Goal: Find contact information: Find contact information

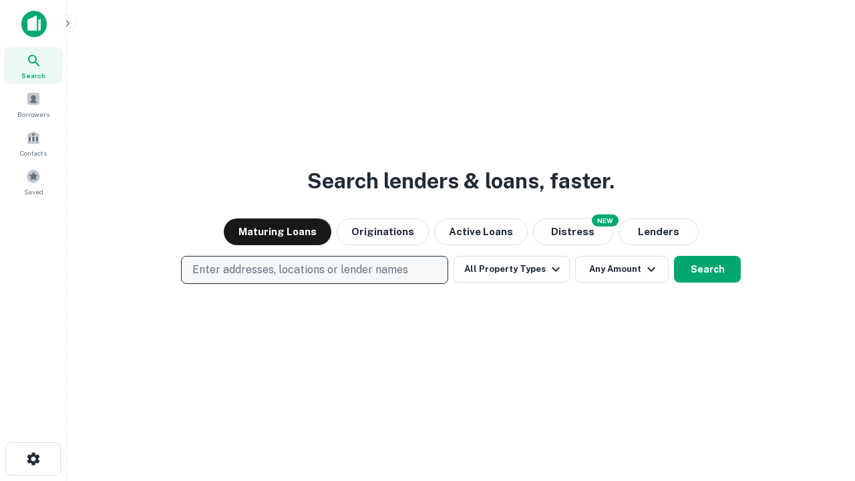
click at [314, 270] on p "Enter addresses, locations or lender names" at bounding box center [300, 270] width 216 height 16
type input "**********"
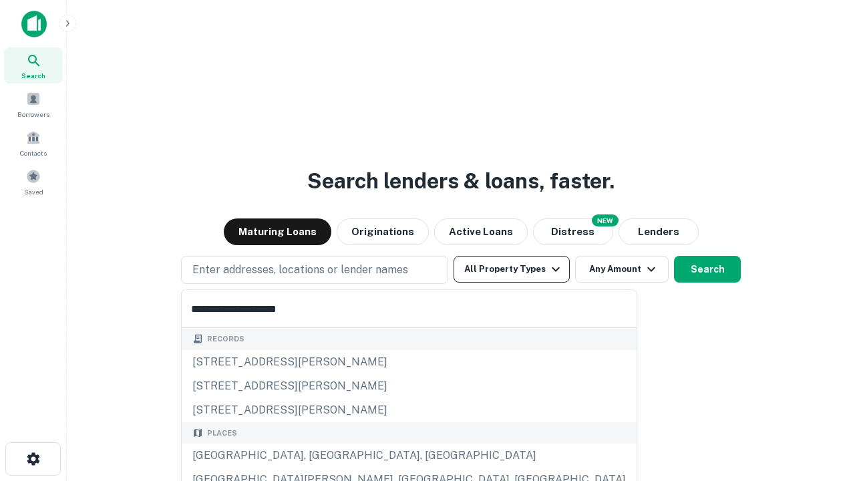
click at [319, 456] on div "Santa Monica, CA, USA" at bounding box center [409, 456] width 455 height 24
click at [512, 269] on button "All Property Types" at bounding box center [512, 269] width 116 height 27
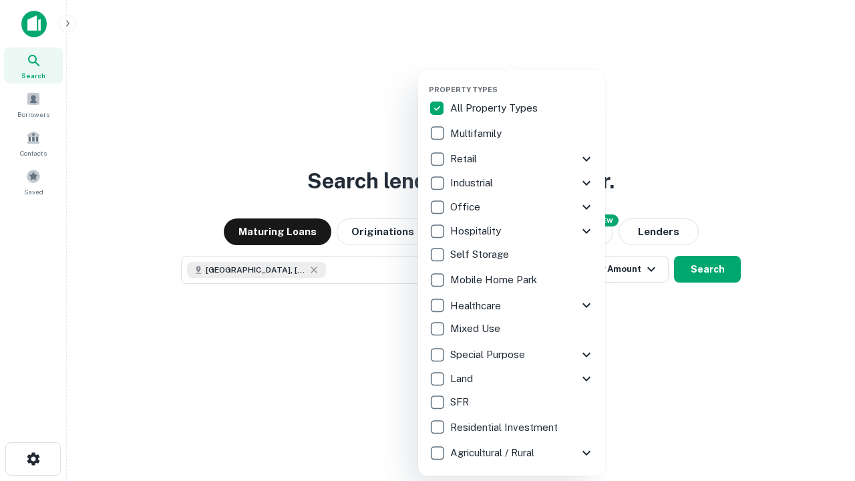
click at [522, 81] on button "button" at bounding box center [522, 81] width 187 height 1
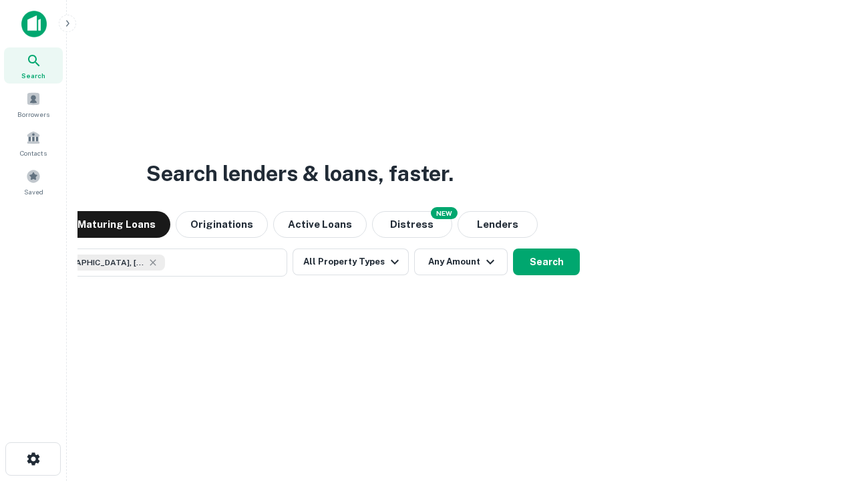
scroll to position [21, 0]
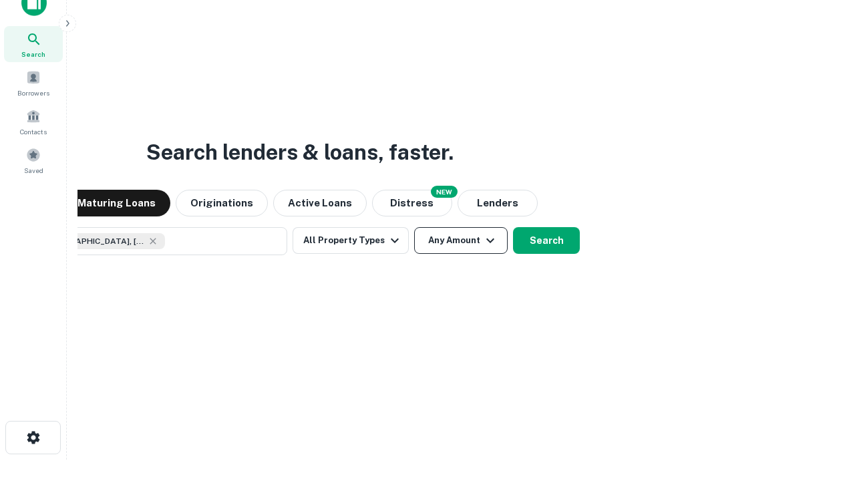
click at [414, 227] on button "Any Amount" at bounding box center [461, 240] width 94 height 27
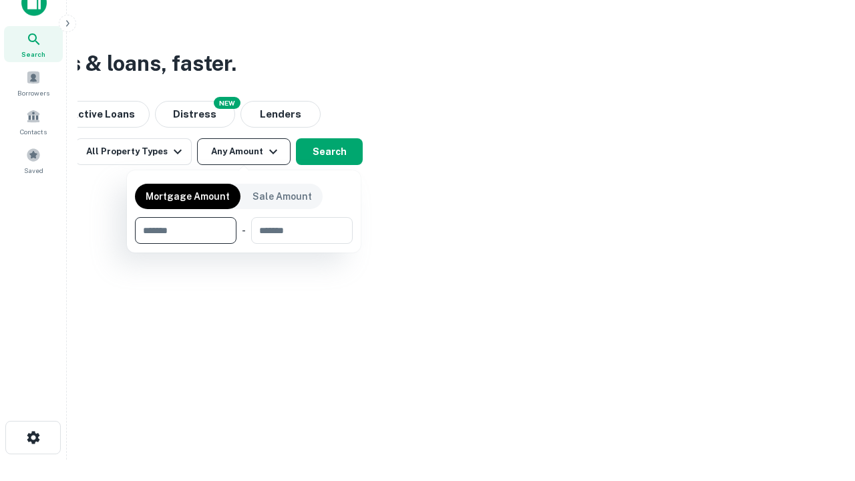
type input "*******"
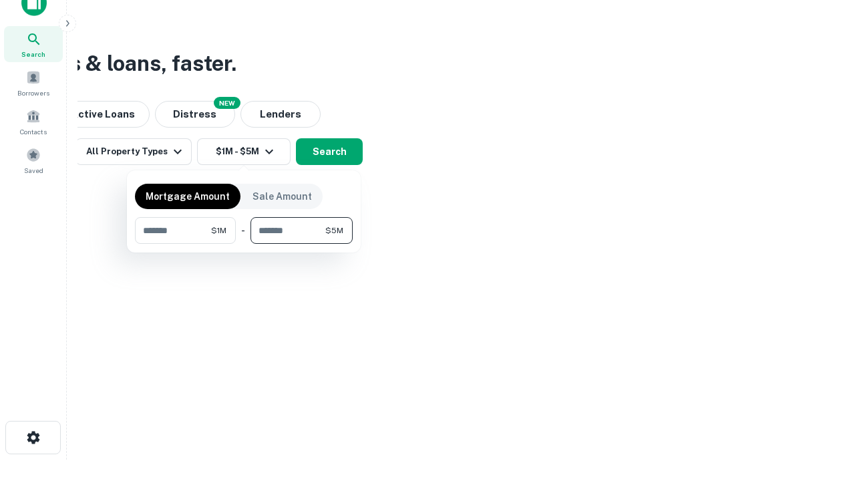
type input "*******"
click at [244, 244] on button "button" at bounding box center [244, 244] width 218 height 1
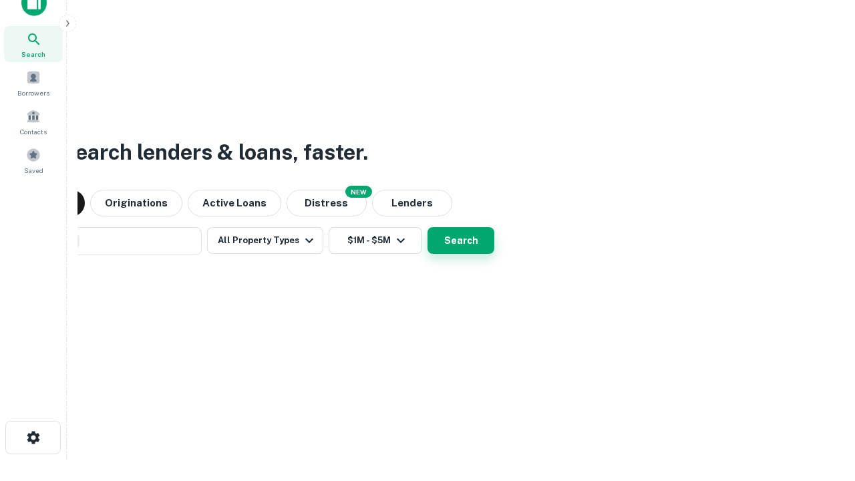
click at [427, 227] on button "Search" at bounding box center [460, 240] width 67 height 27
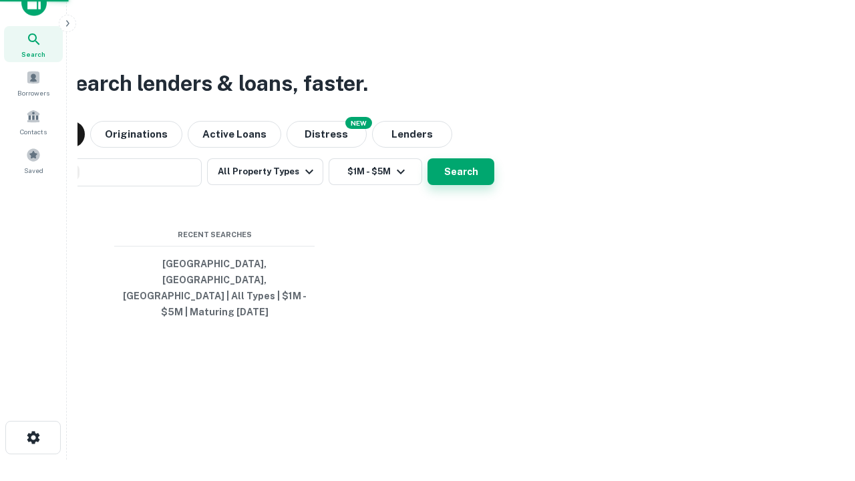
scroll to position [43, 378]
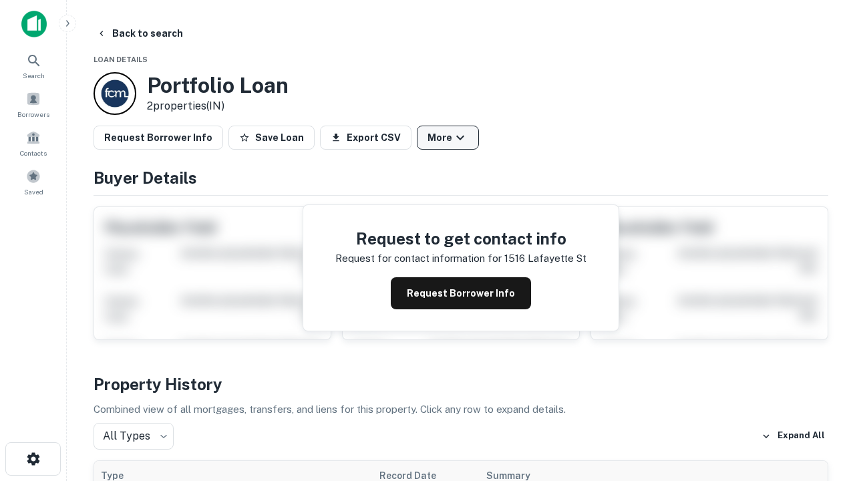
click at [448, 138] on button "More" at bounding box center [448, 138] width 62 height 24
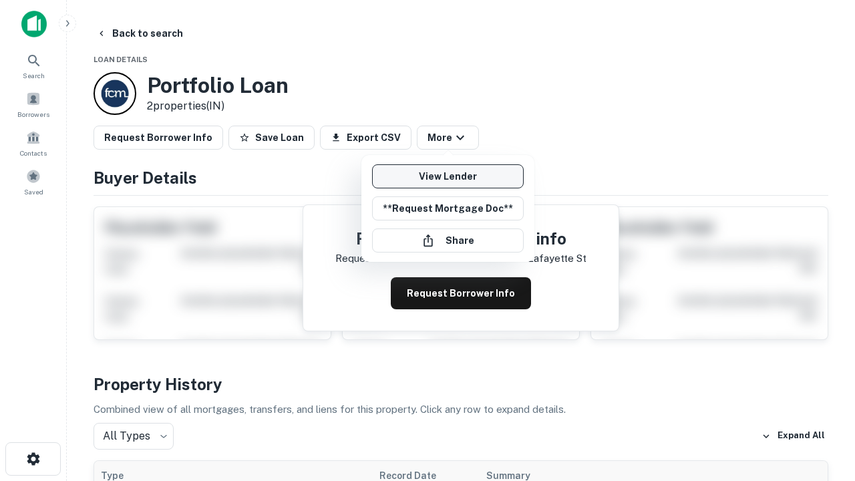
click at [448, 176] on link "View Lender" at bounding box center [448, 176] width 152 height 24
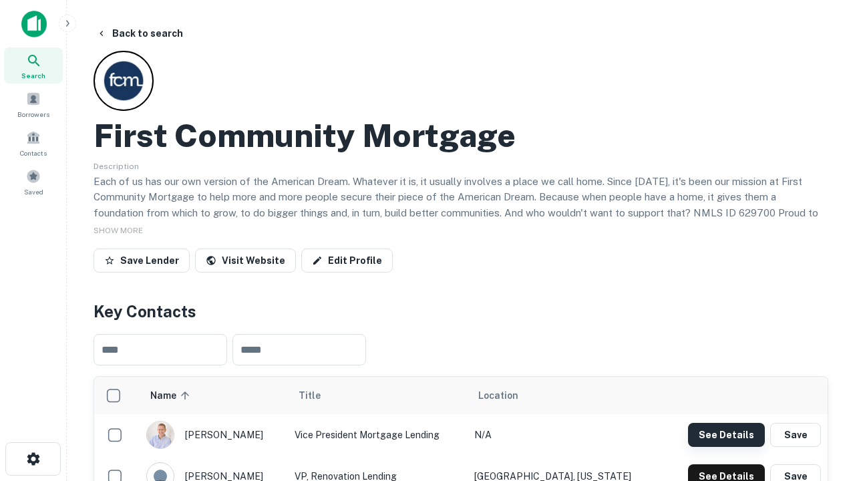
click at [726, 434] on button "See Details" at bounding box center [726, 435] width 77 height 24
click at [33, 459] on icon "button" at bounding box center [33, 459] width 16 height 16
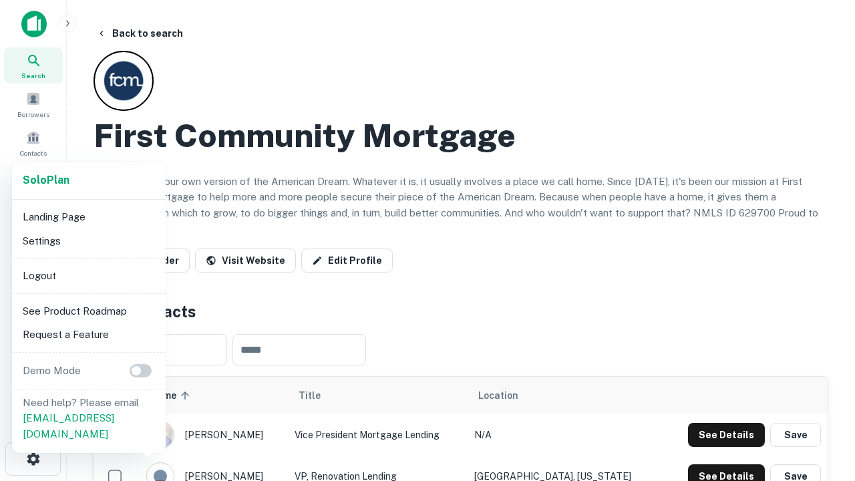
click at [88, 275] on li "Logout" at bounding box center [88, 276] width 143 height 24
